Goal: Task Accomplishment & Management: Use online tool/utility

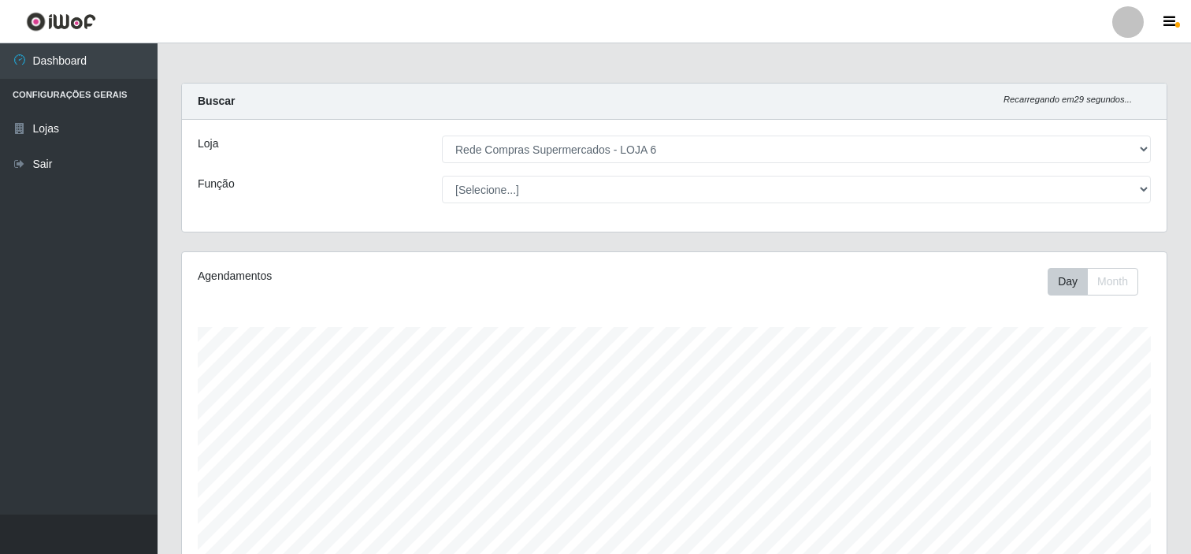
select select "398"
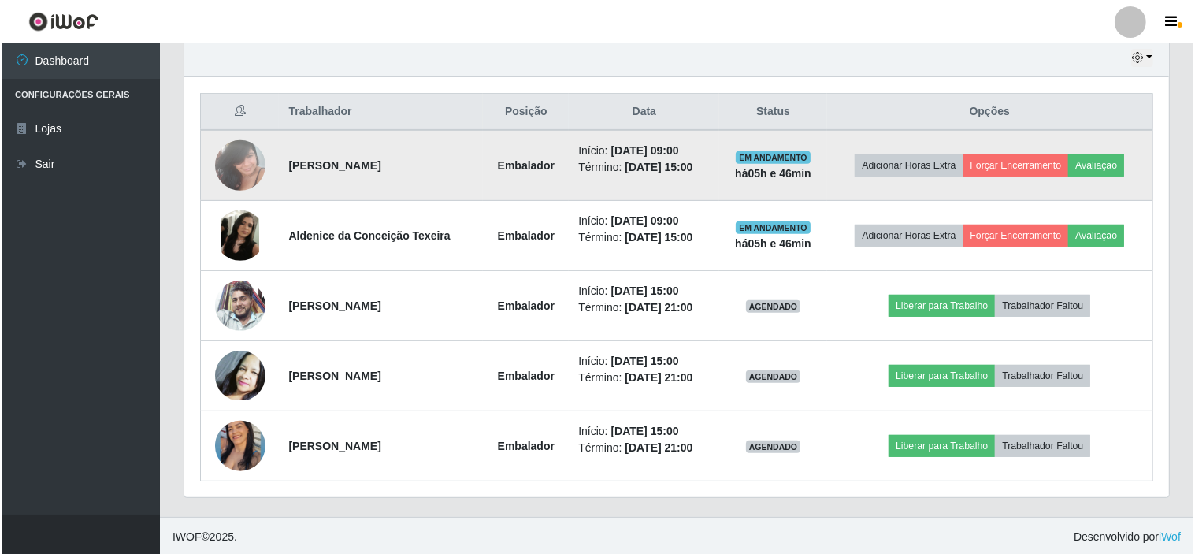
scroll to position [562, 0]
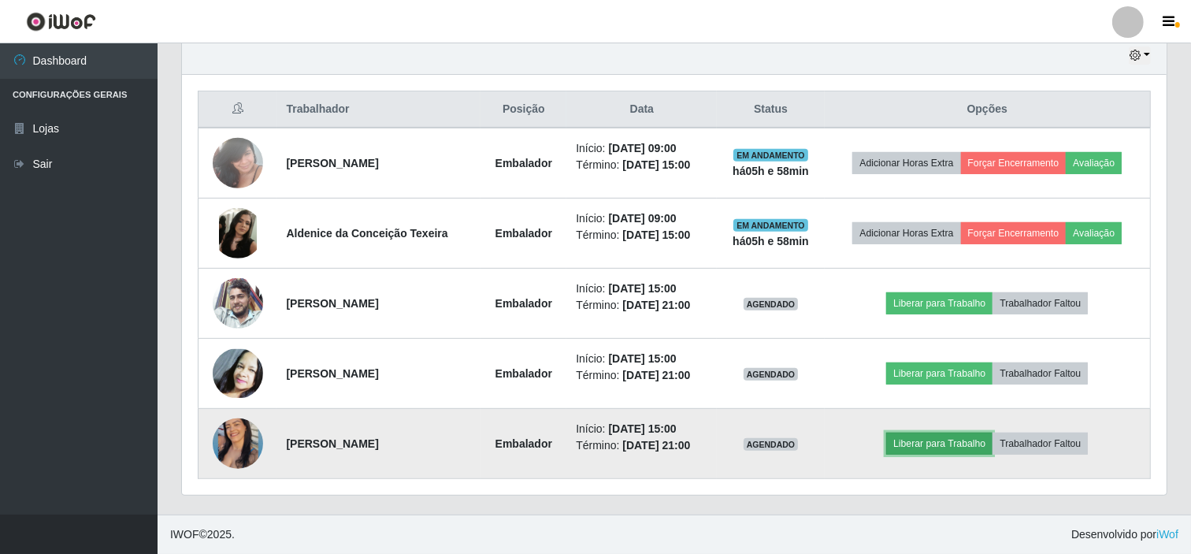
click at [929, 437] on button "Liberar para Trabalho" at bounding box center [939, 443] width 106 height 22
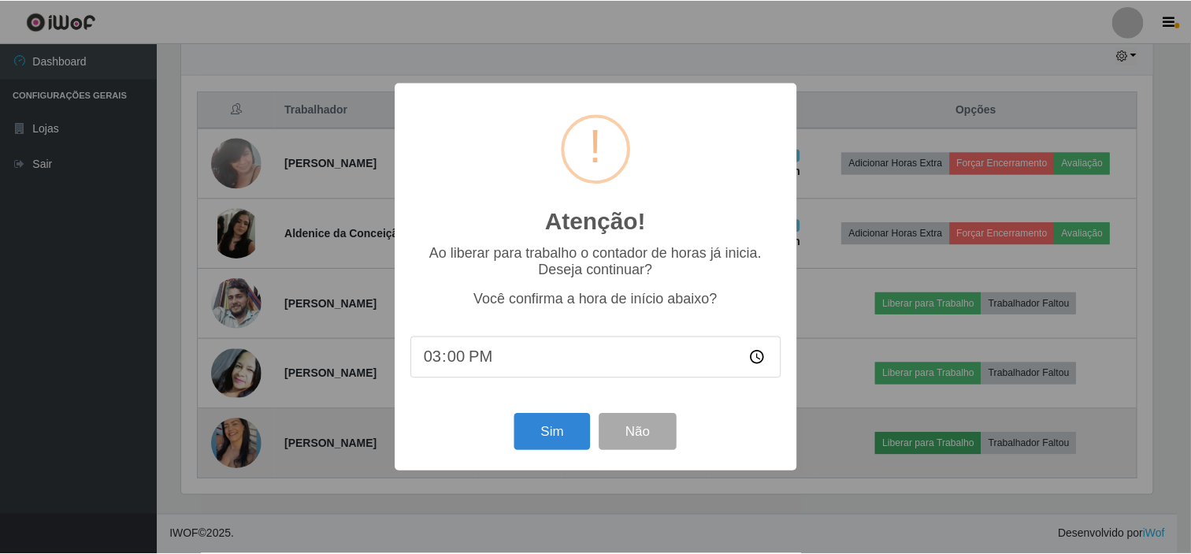
scroll to position [326, 974]
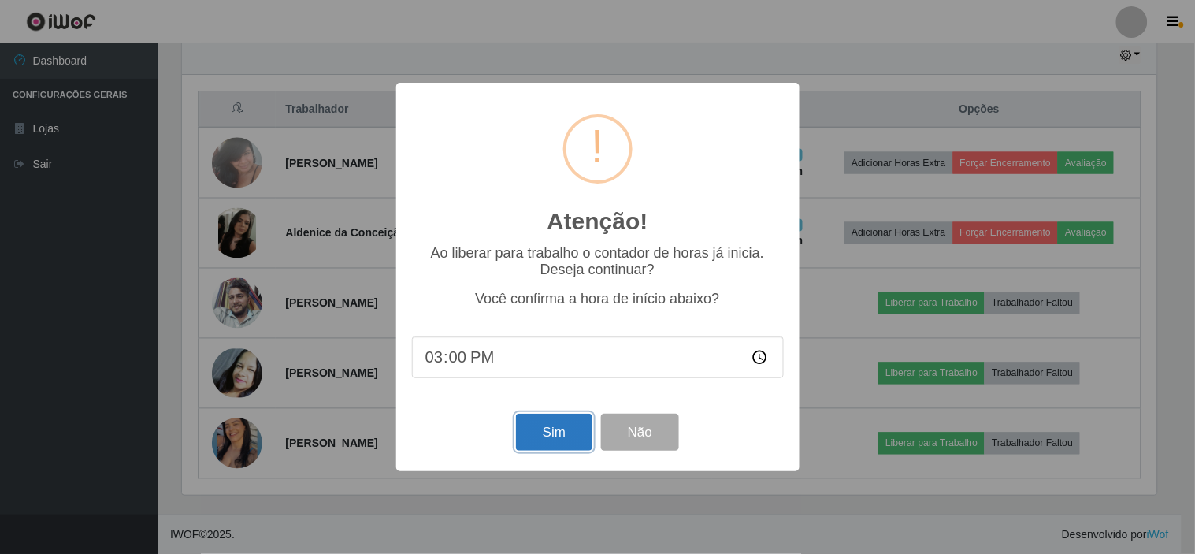
click at [531, 423] on button "Sim" at bounding box center [554, 431] width 76 height 37
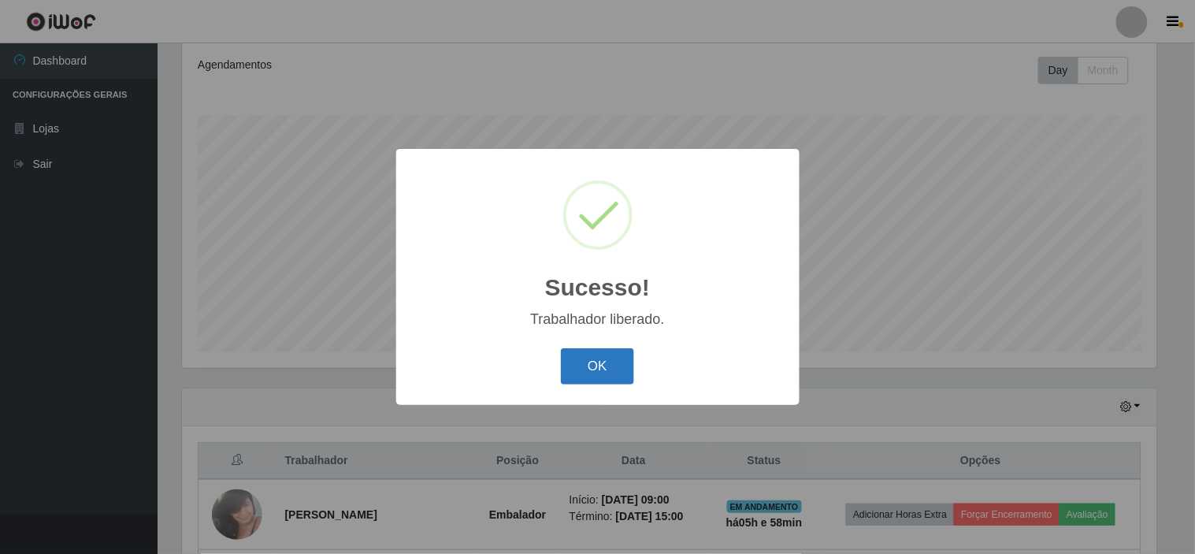
click at [605, 359] on button "OK" at bounding box center [597, 366] width 73 height 37
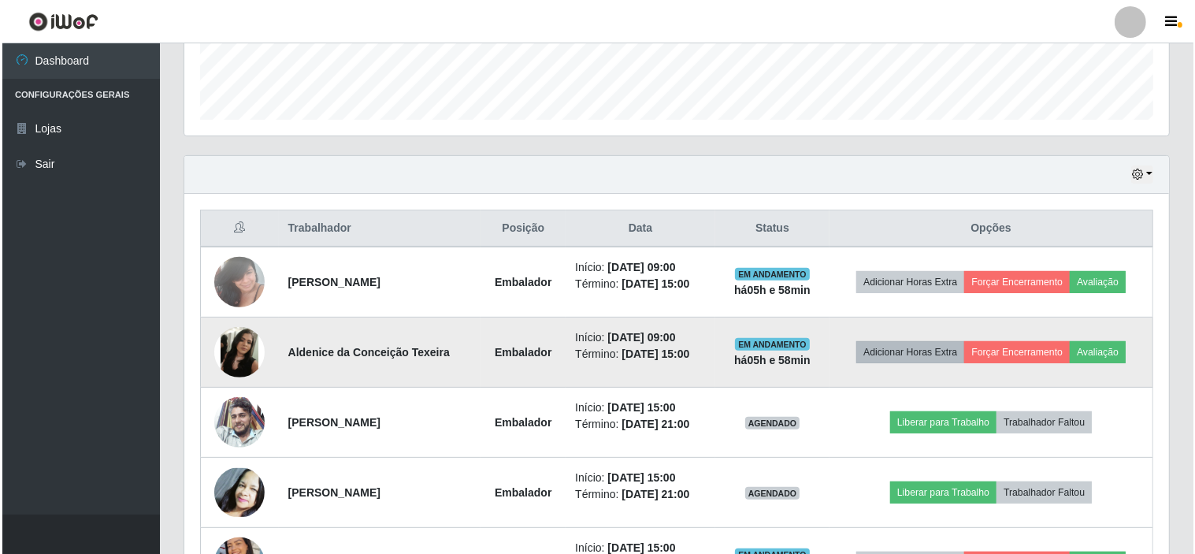
scroll to position [474, 0]
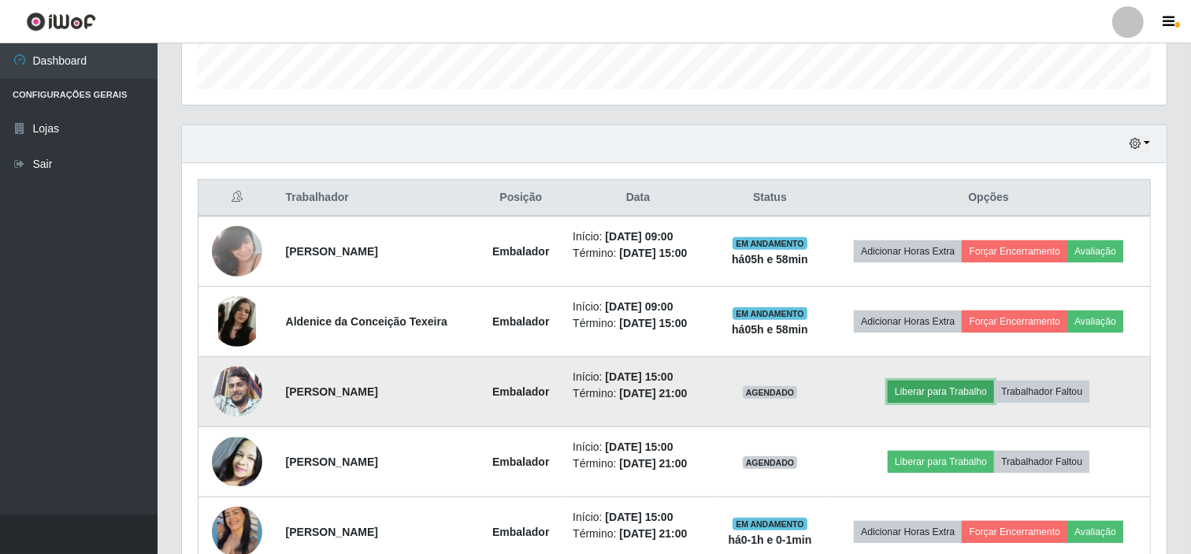
click at [951, 384] on button "Liberar para Trabalho" at bounding box center [941, 391] width 106 height 22
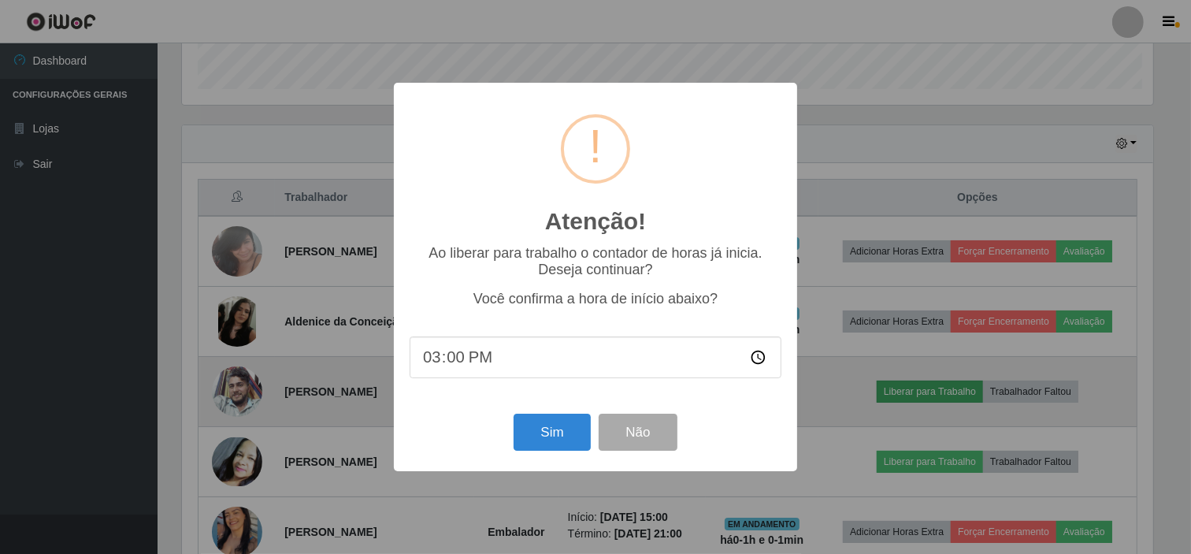
scroll to position [326, 974]
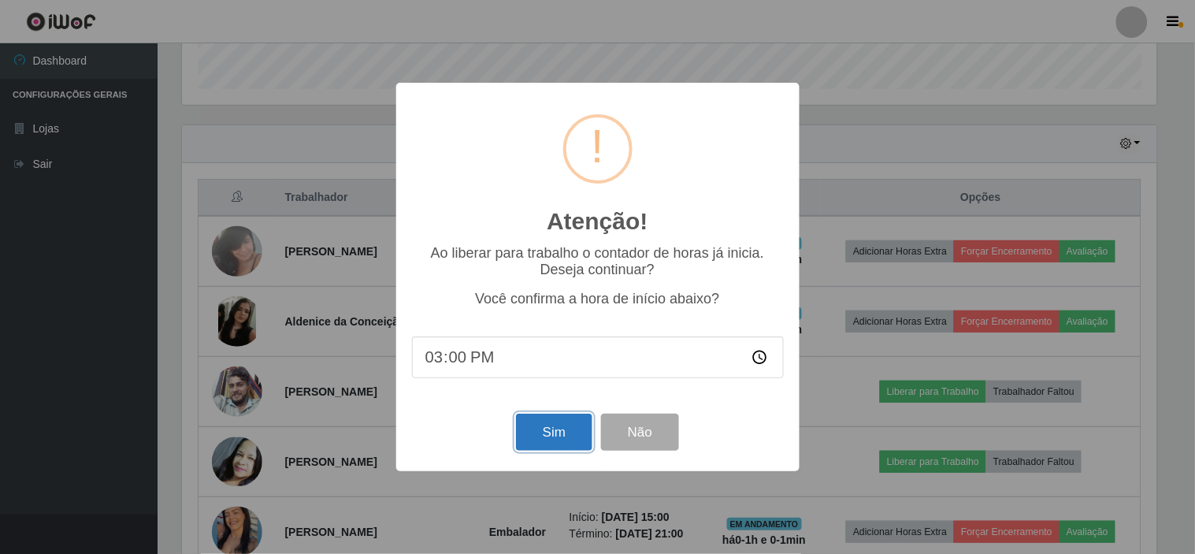
click at [559, 442] on button "Sim" at bounding box center [554, 431] width 76 height 37
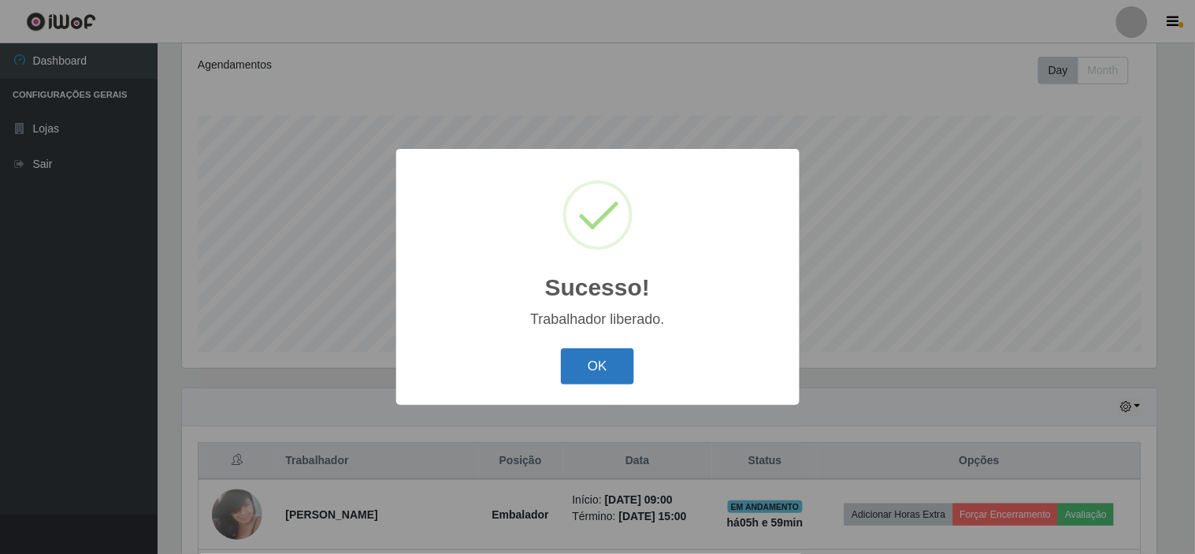
click at [584, 350] on button "OK" at bounding box center [597, 366] width 73 height 37
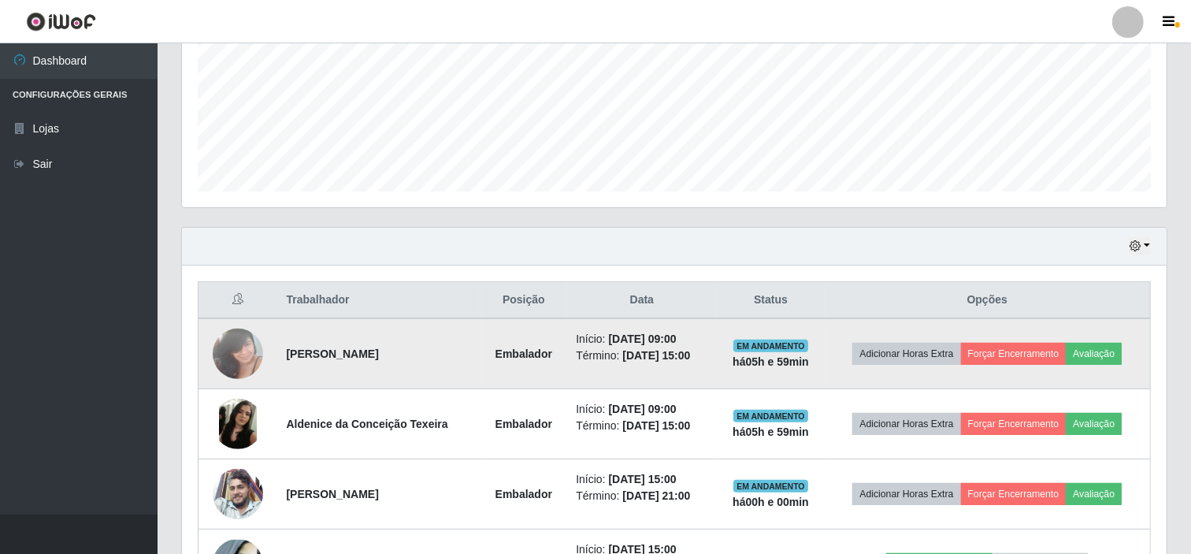
scroll to position [387, 0]
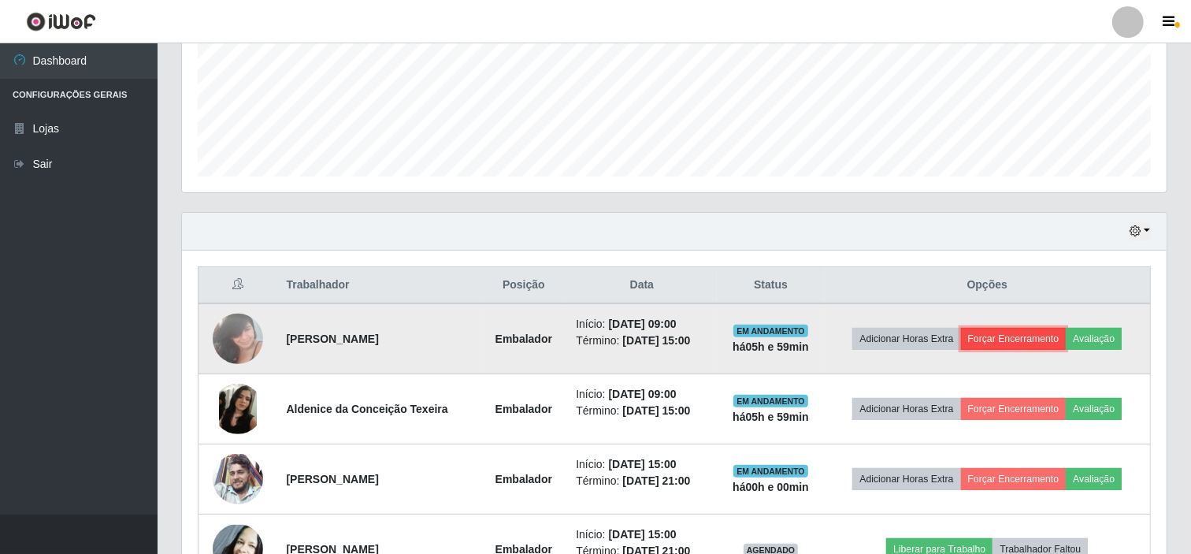
click at [1019, 328] on button "Forçar Encerramento" at bounding box center [1014, 339] width 106 height 22
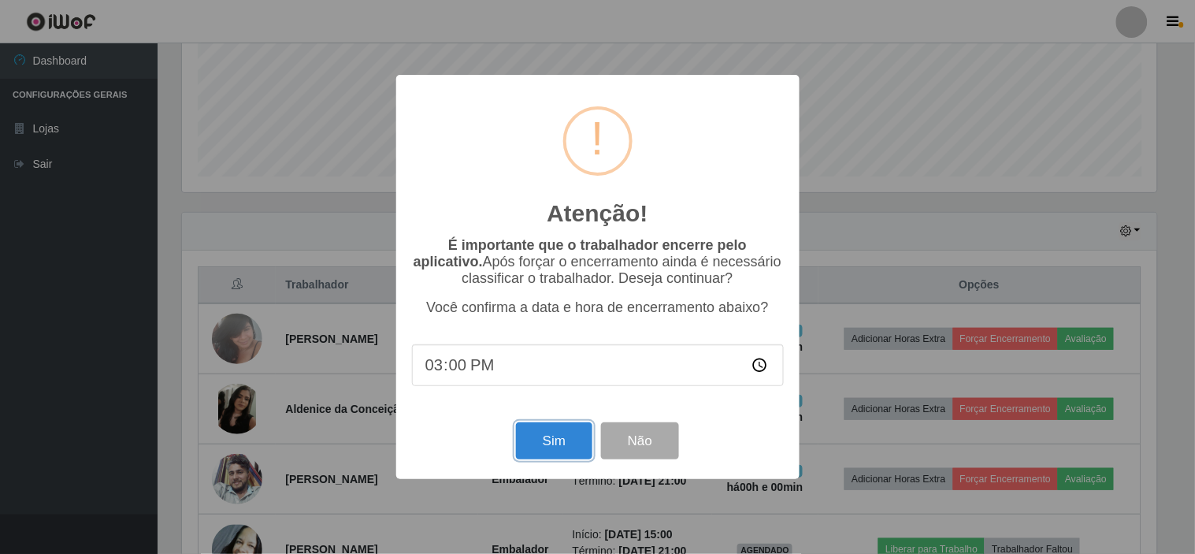
drag, startPoint x: 540, startPoint y: 435, endPoint x: 565, endPoint y: 434, distance: 25.2
click at [542, 435] on button "Sim" at bounding box center [554, 440] width 76 height 37
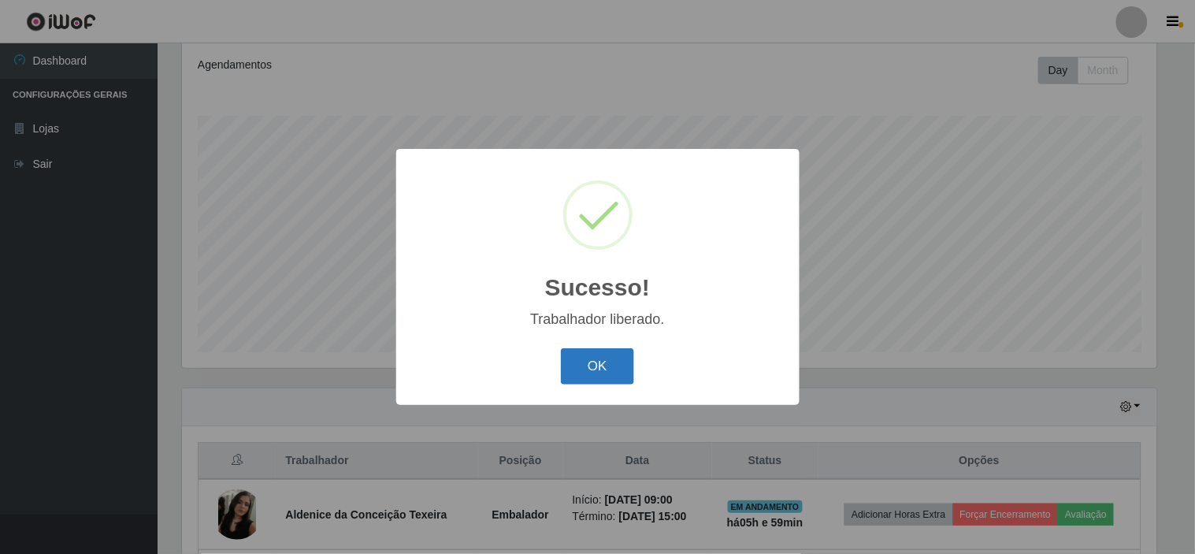
click at [591, 366] on button "OK" at bounding box center [597, 366] width 73 height 37
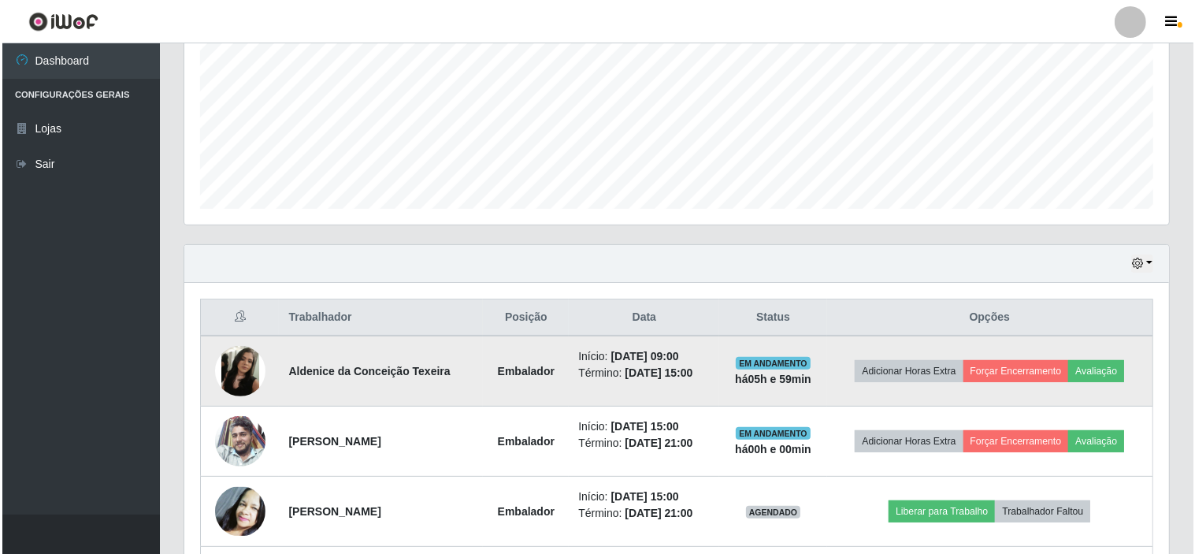
scroll to position [387, 0]
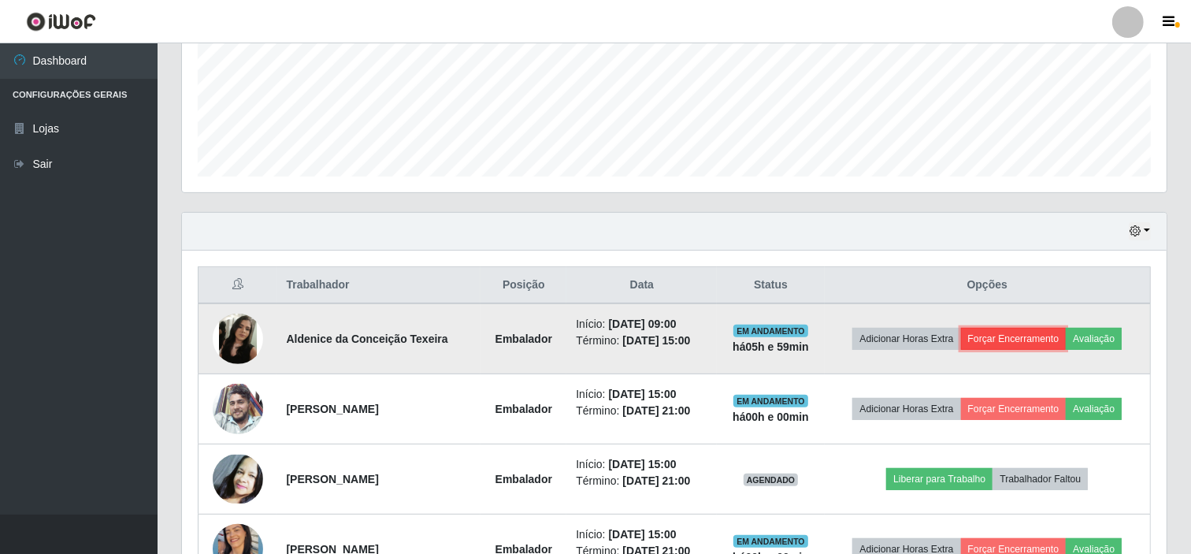
click at [1010, 340] on button "Forçar Encerramento" at bounding box center [1014, 339] width 106 height 22
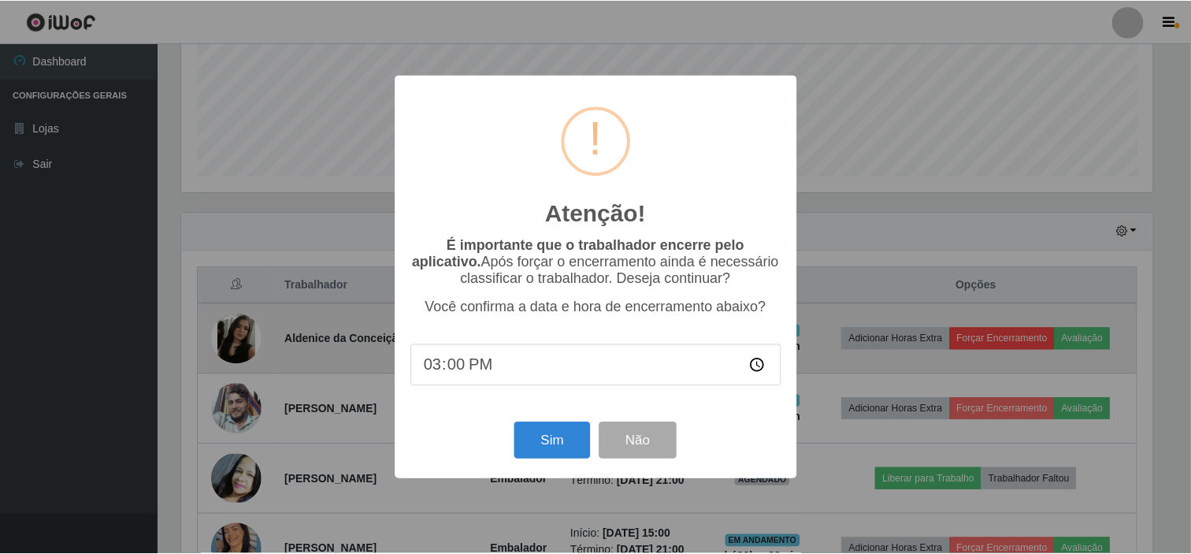
scroll to position [326, 974]
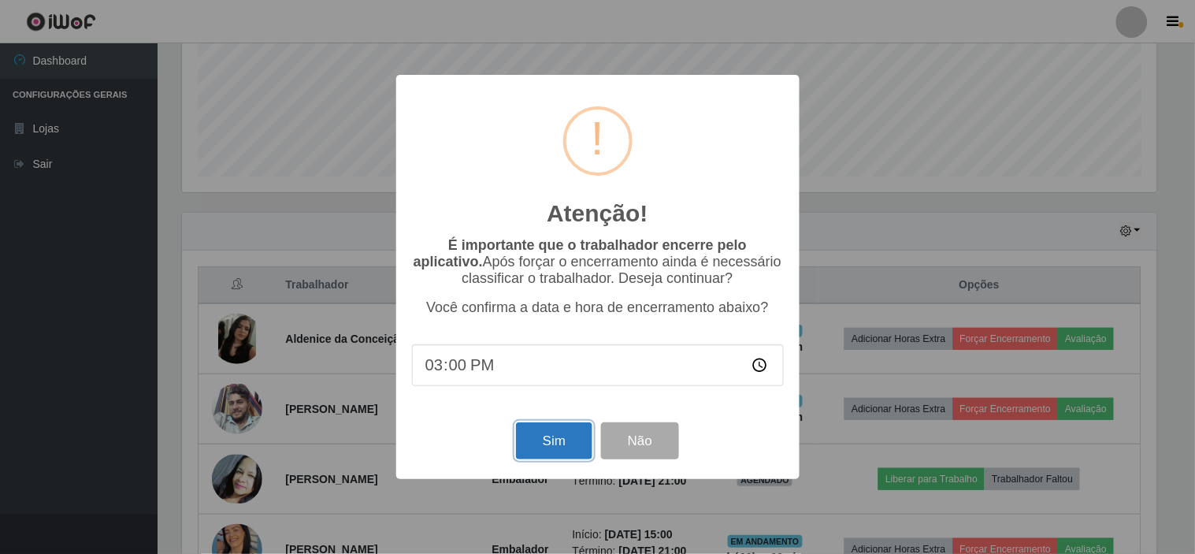
click at [557, 450] on button "Sim" at bounding box center [554, 440] width 76 height 37
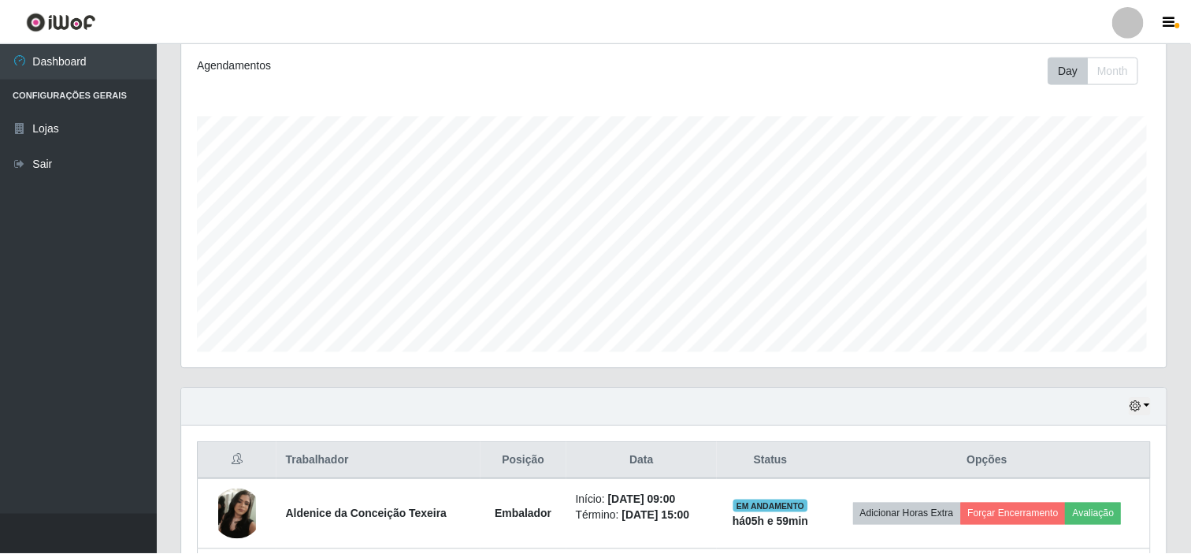
scroll to position [0, 0]
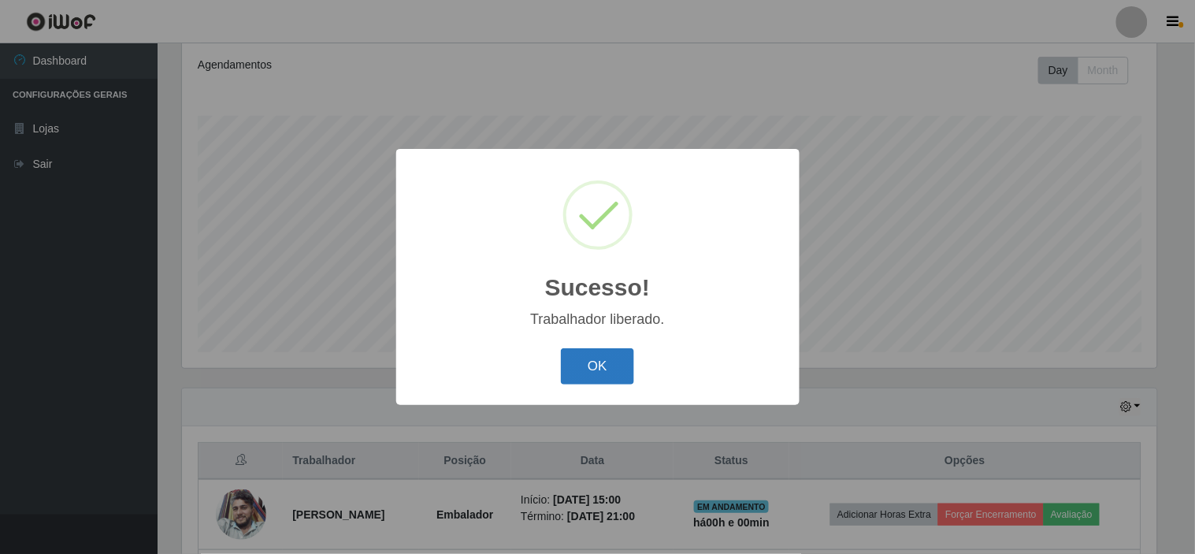
click at [621, 353] on button "OK" at bounding box center [597, 366] width 73 height 37
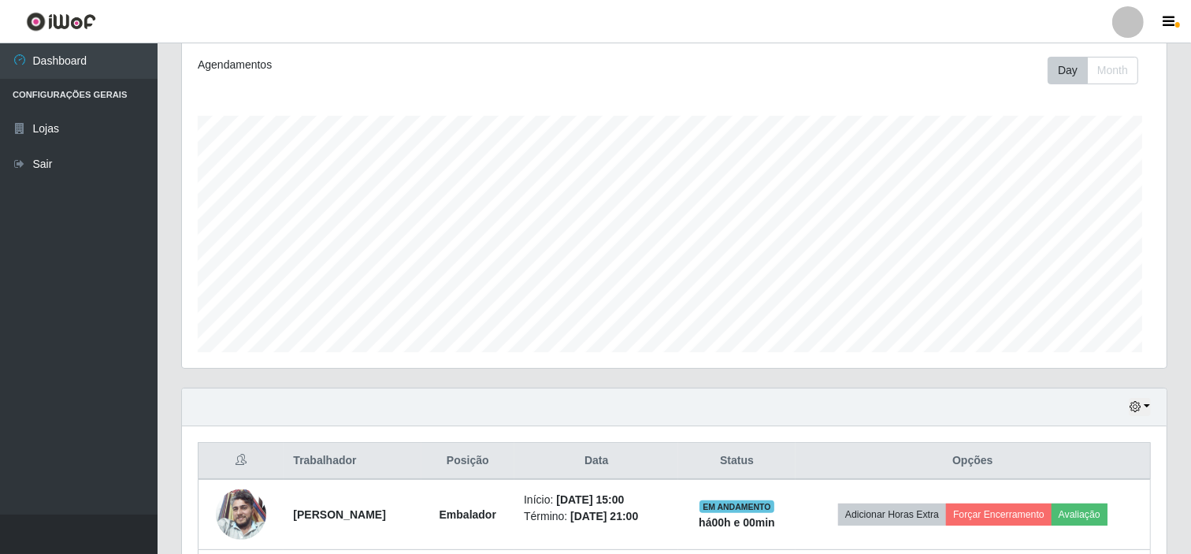
scroll to position [326, 984]
